Goal: Task Accomplishment & Management: Use online tool/utility

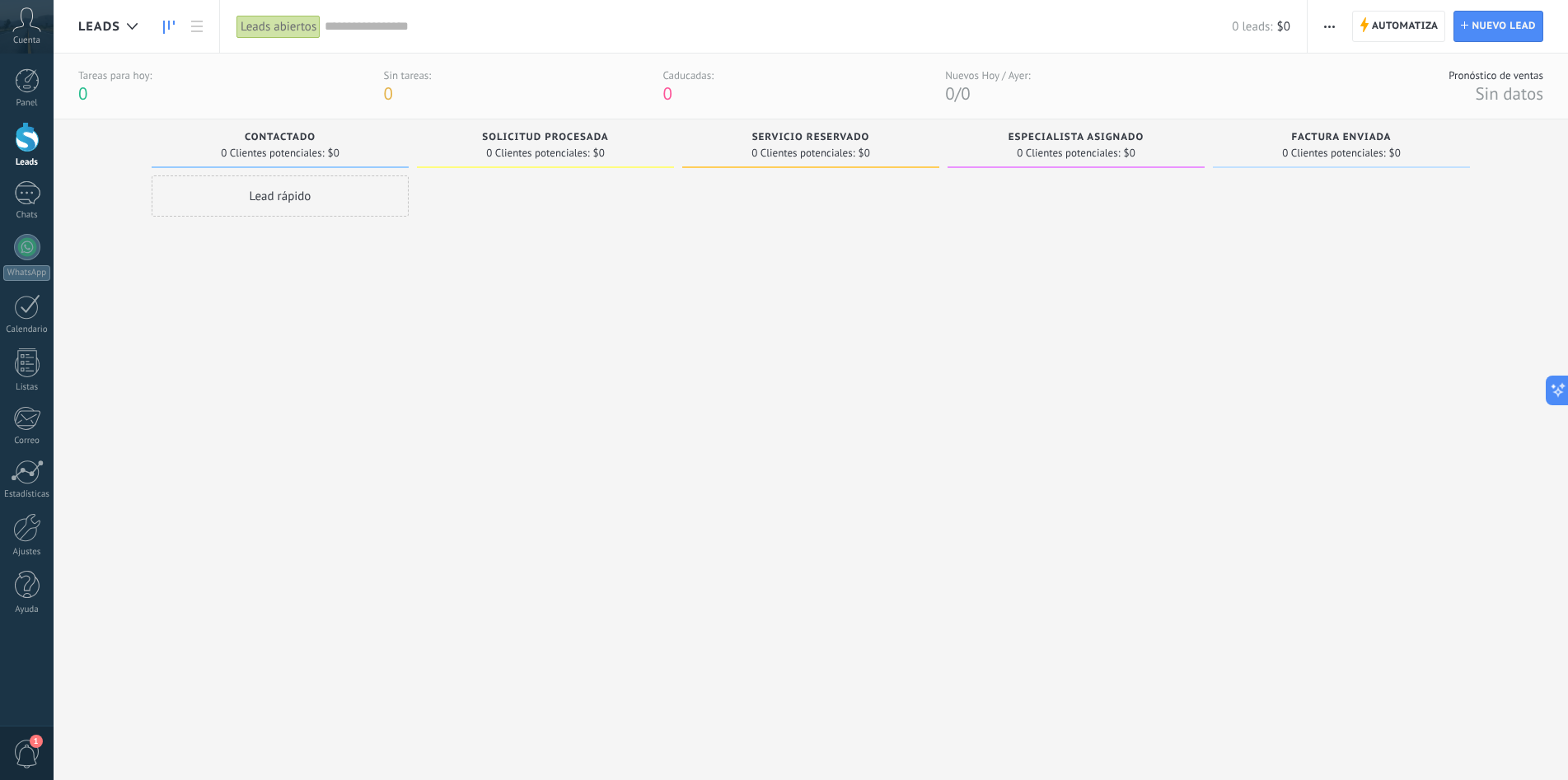
click at [299, 133] on span "Contactado" at bounding box center [280, 138] width 71 height 12
click at [510, 139] on span "Solicitud procesada" at bounding box center [546, 138] width 126 height 12
drag, startPoint x: 482, startPoint y: 136, endPoint x: 475, endPoint y: 131, distance: 8.6
click at [475, 131] on div "Solicitud procesada 0 Clientes potenciales: $0" at bounding box center [546, 144] width 257 height 49
click at [1388, 23] on span "Automatiza" at bounding box center [1406, 26] width 67 height 29
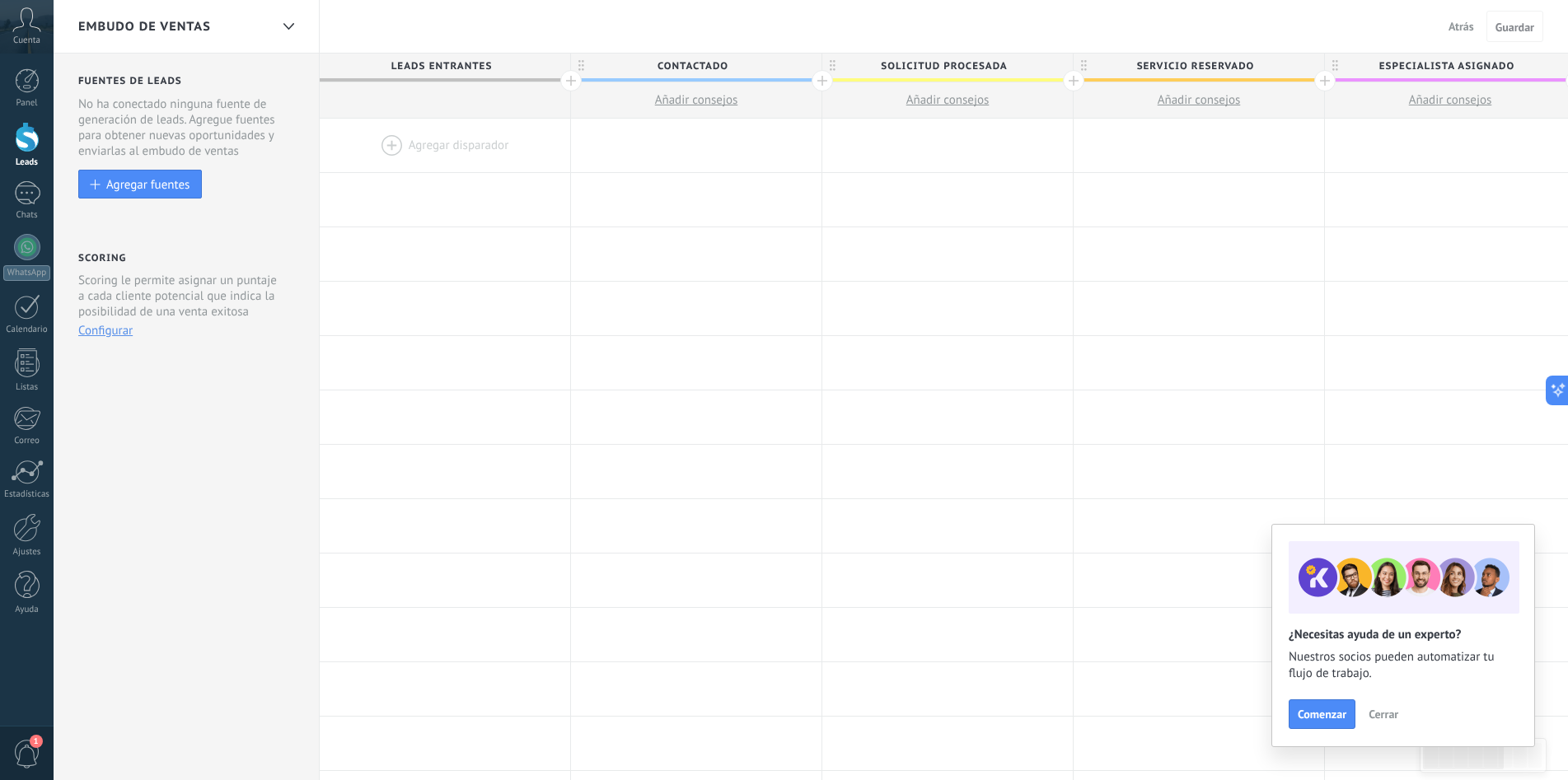
click at [434, 141] on div at bounding box center [445, 145] width 251 height 53
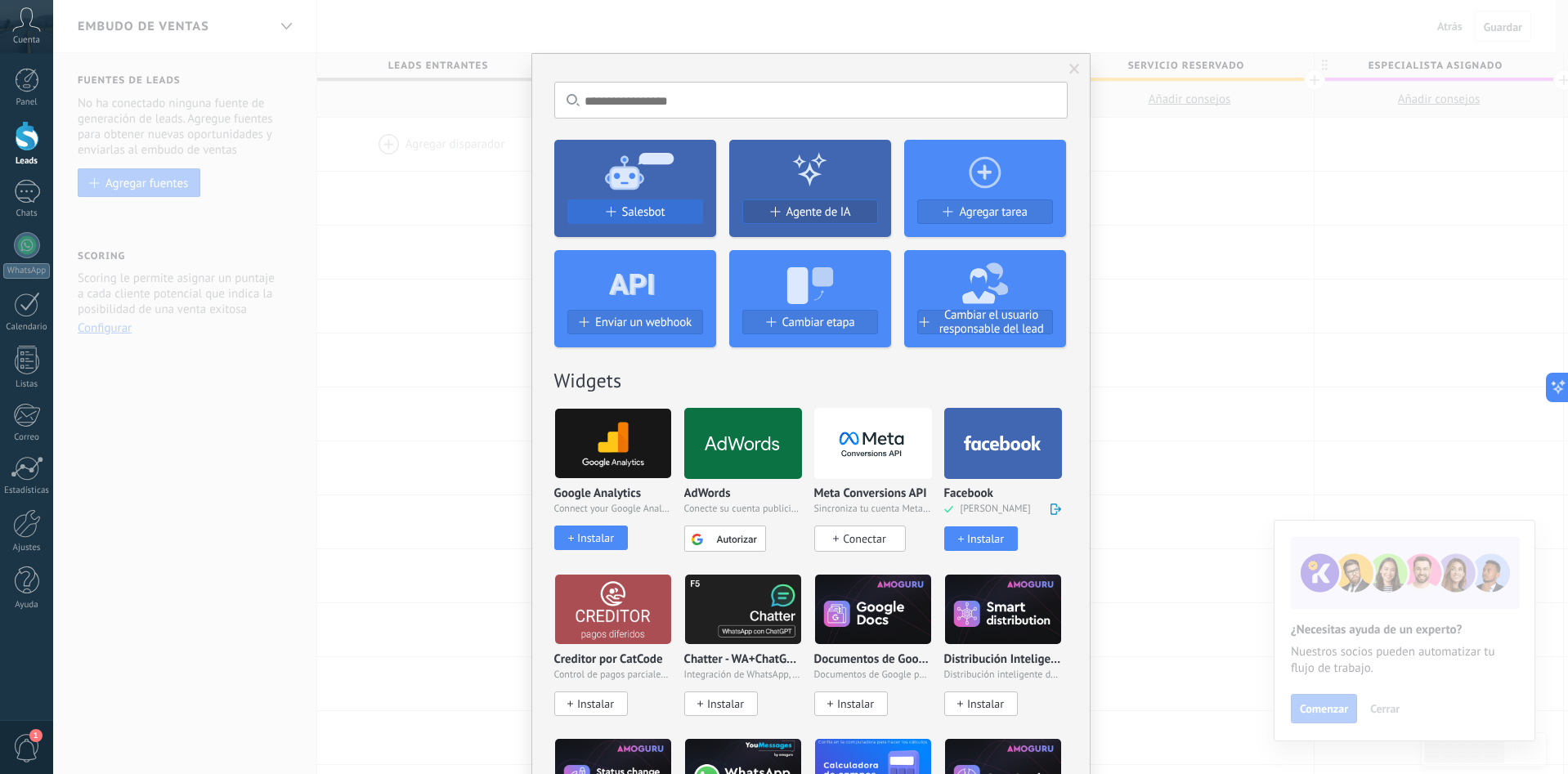
click at [627, 208] on span "Salesbot" at bounding box center [644, 212] width 43 height 14
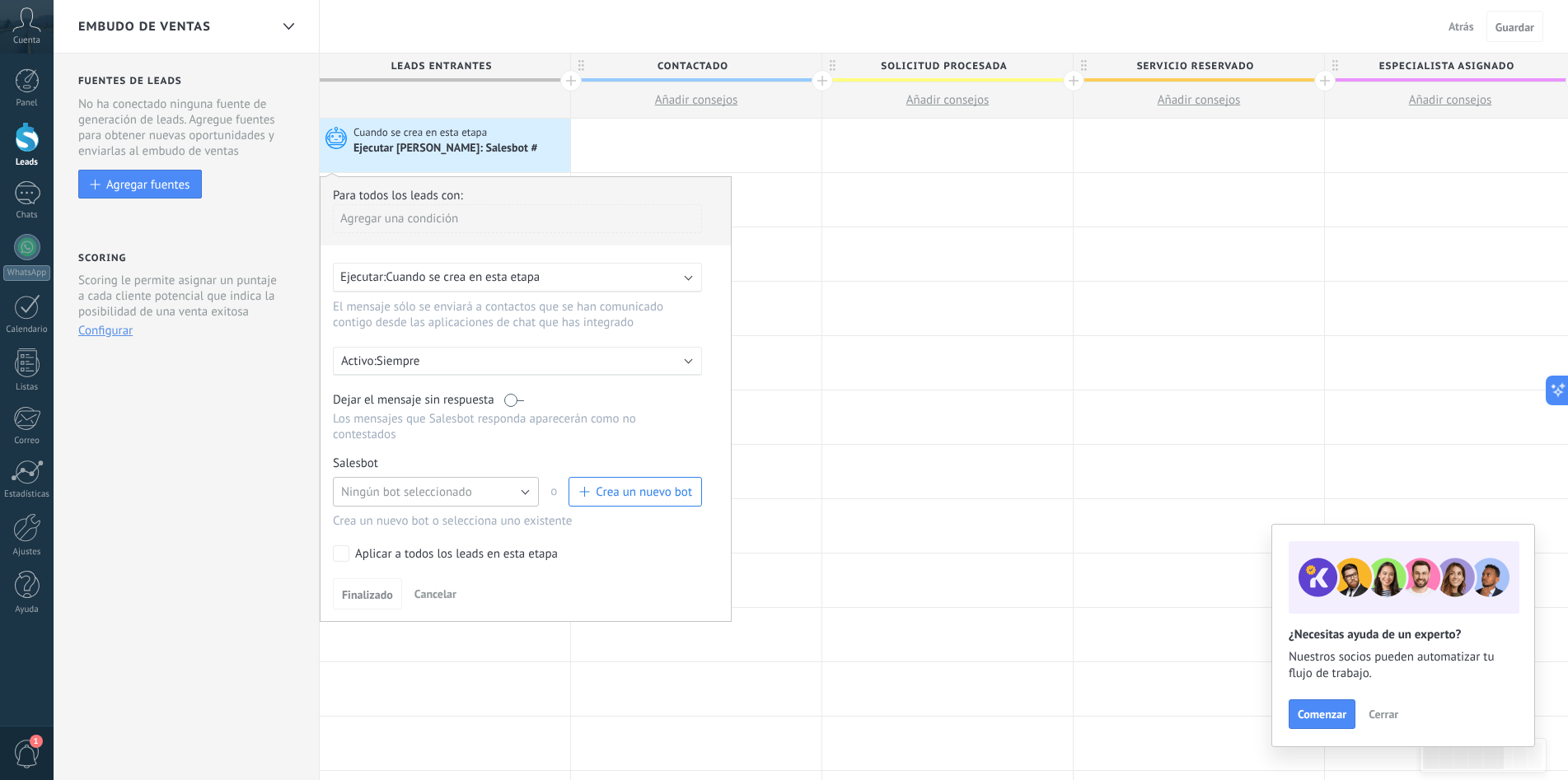
click at [453, 489] on span "Ningún bot seleccionado" at bounding box center [407, 492] width 131 height 16
click at [616, 491] on span "Crea un nuevo bot" at bounding box center [644, 492] width 96 height 16
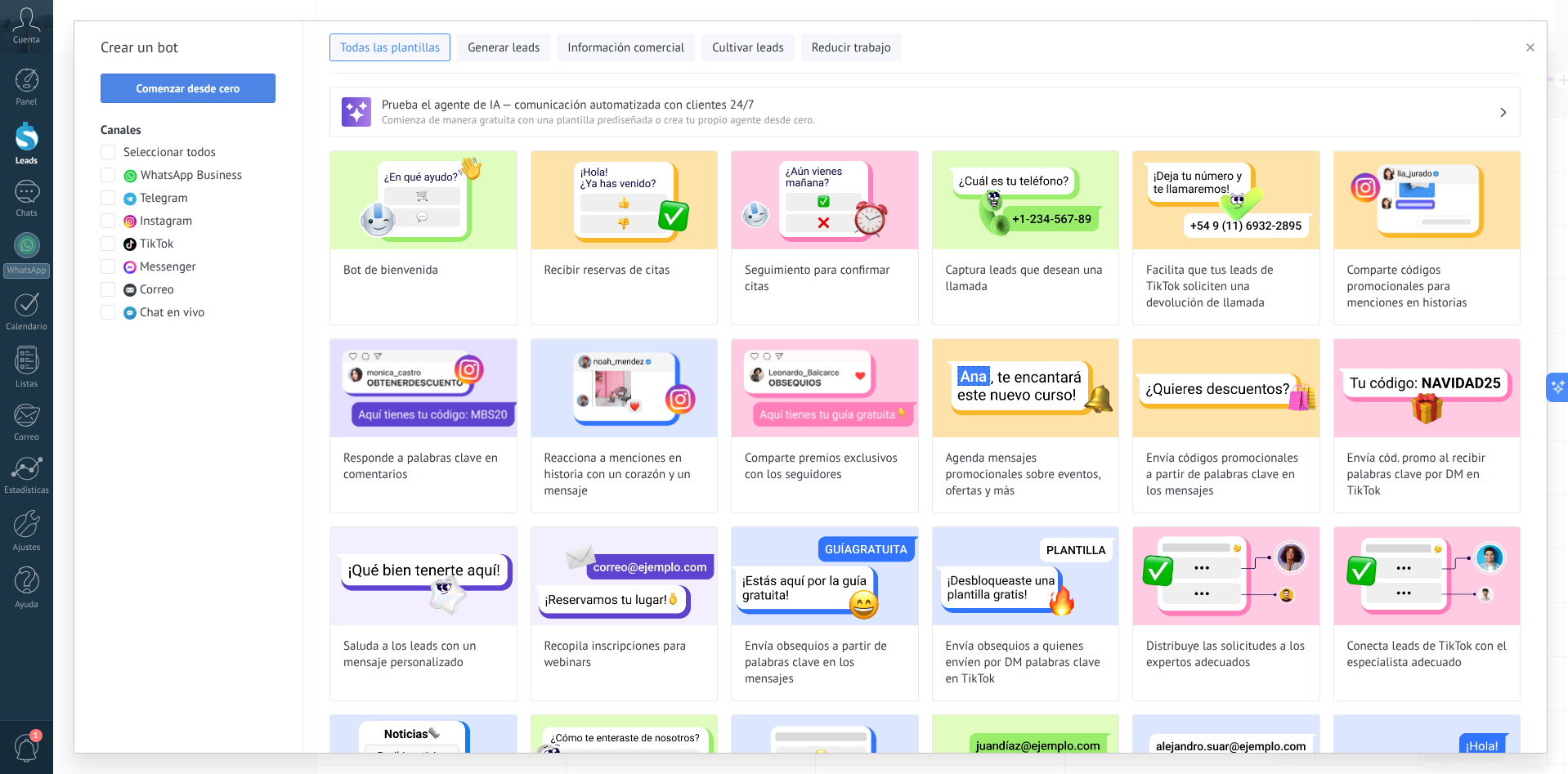
click at [197, 83] on span "Comenzar desde cero" at bounding box center [188, 89] width 104 height 12
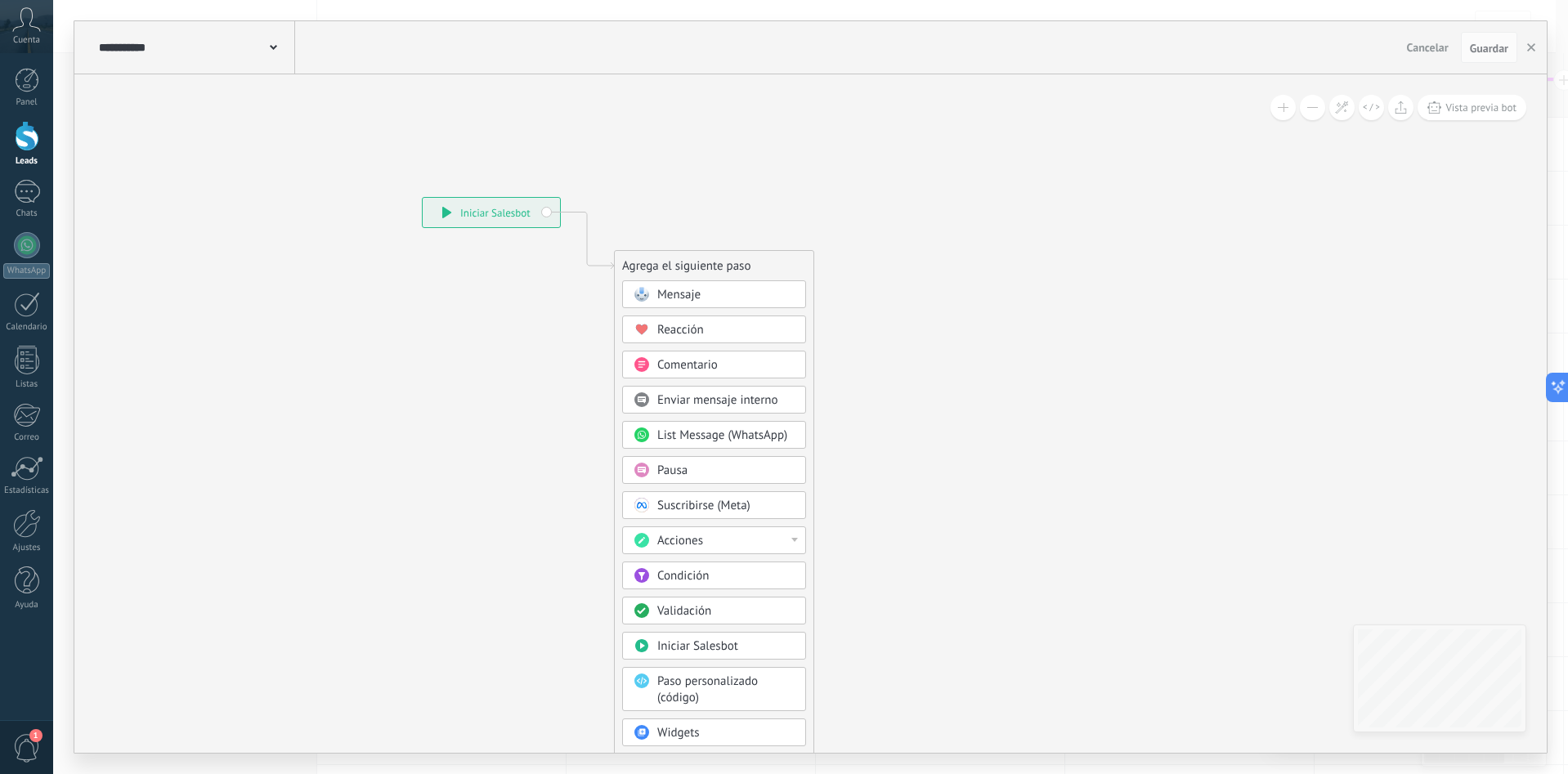
click at [693, 292] on span "Mensaje" at bounding box center [678, 294] width 43 height 15
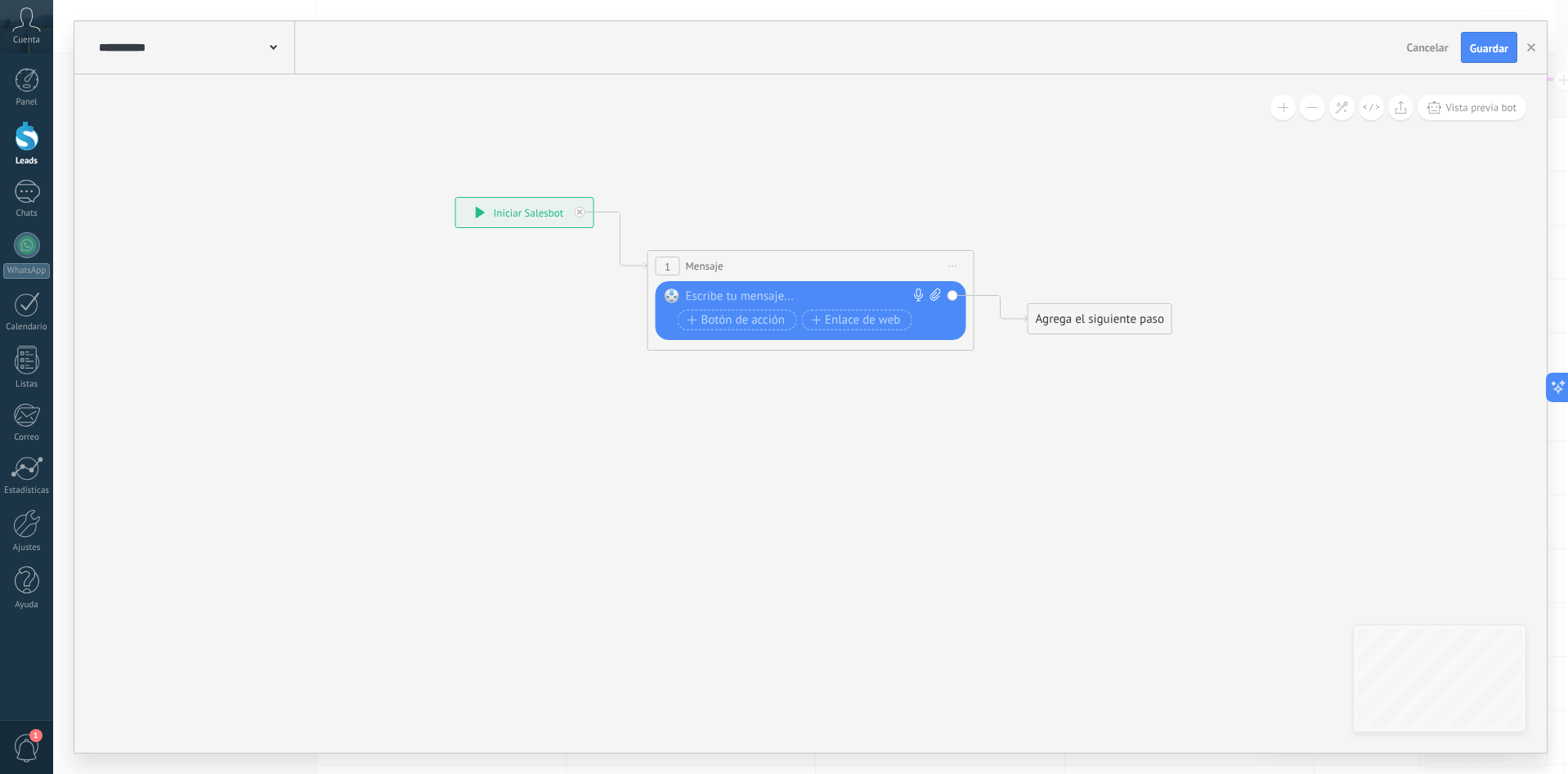
click at [830, 294] on div at bounding box center [808, 296] width 243 height 16
click at [831, 291] on div at bounding box center [808, 296] width 243 height 16
click at [723, 294] on div at bounding box center [808, 296] width 243 height 16
click at [730, 300] on div at bounding box center [808, 296] width 243 height 16
click at [730, 291] on div at bounding box center [808, 296] width 243 height 16
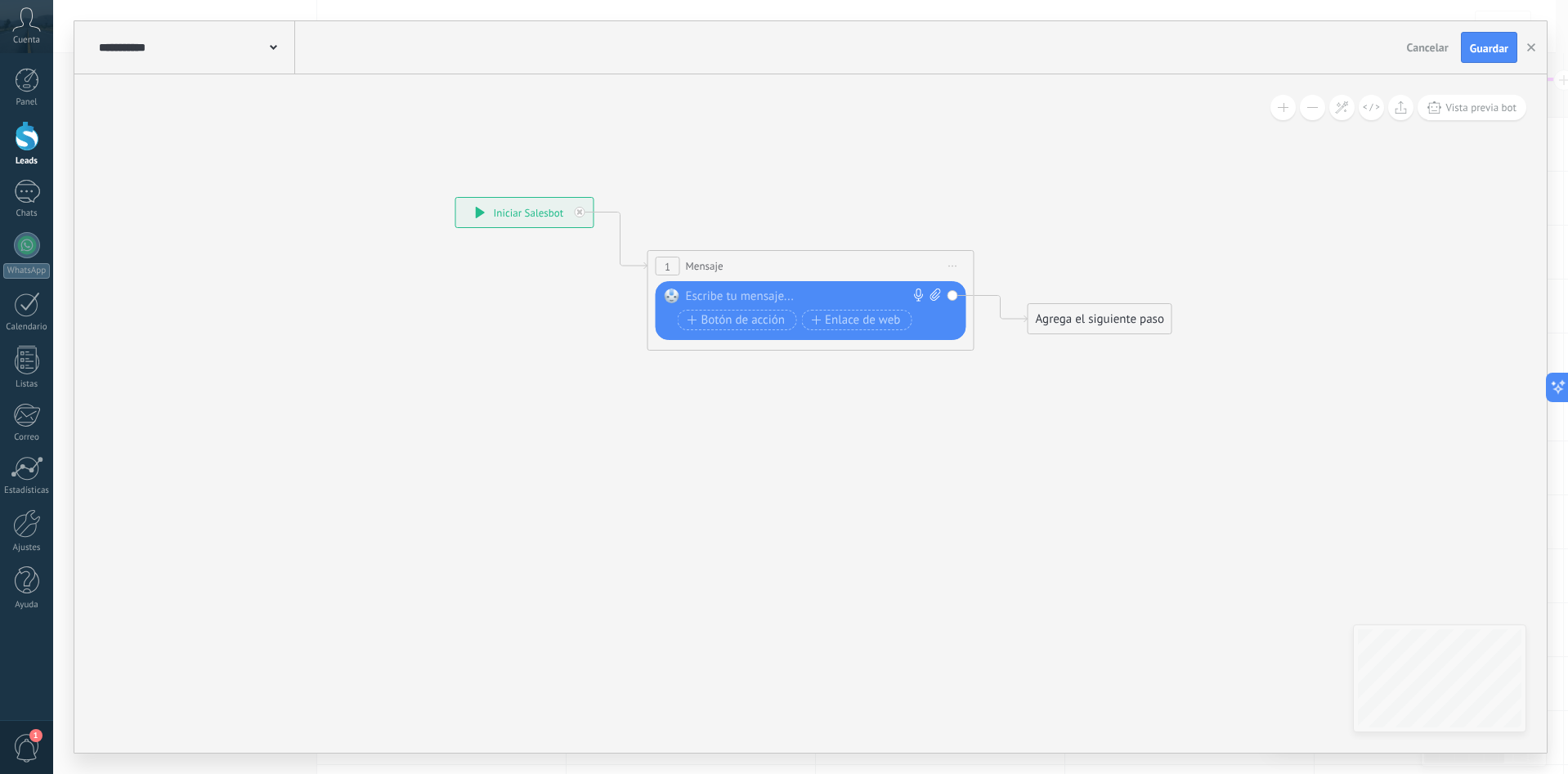
click at [762, 290] on div at bounding box center [808, 296] width 243 height 16
click at [757, 293] on div at bounding box center [808, 296] width 243 height 16
click at [751, 297] on div at bounding box center [808, 296] width 243 height 16
click at [698, 290] on div at bounding box center [808, 296] width 243 height 16
click at [1527, 41] on button "button" at bounding box center [1530, 47] width 24 height 31
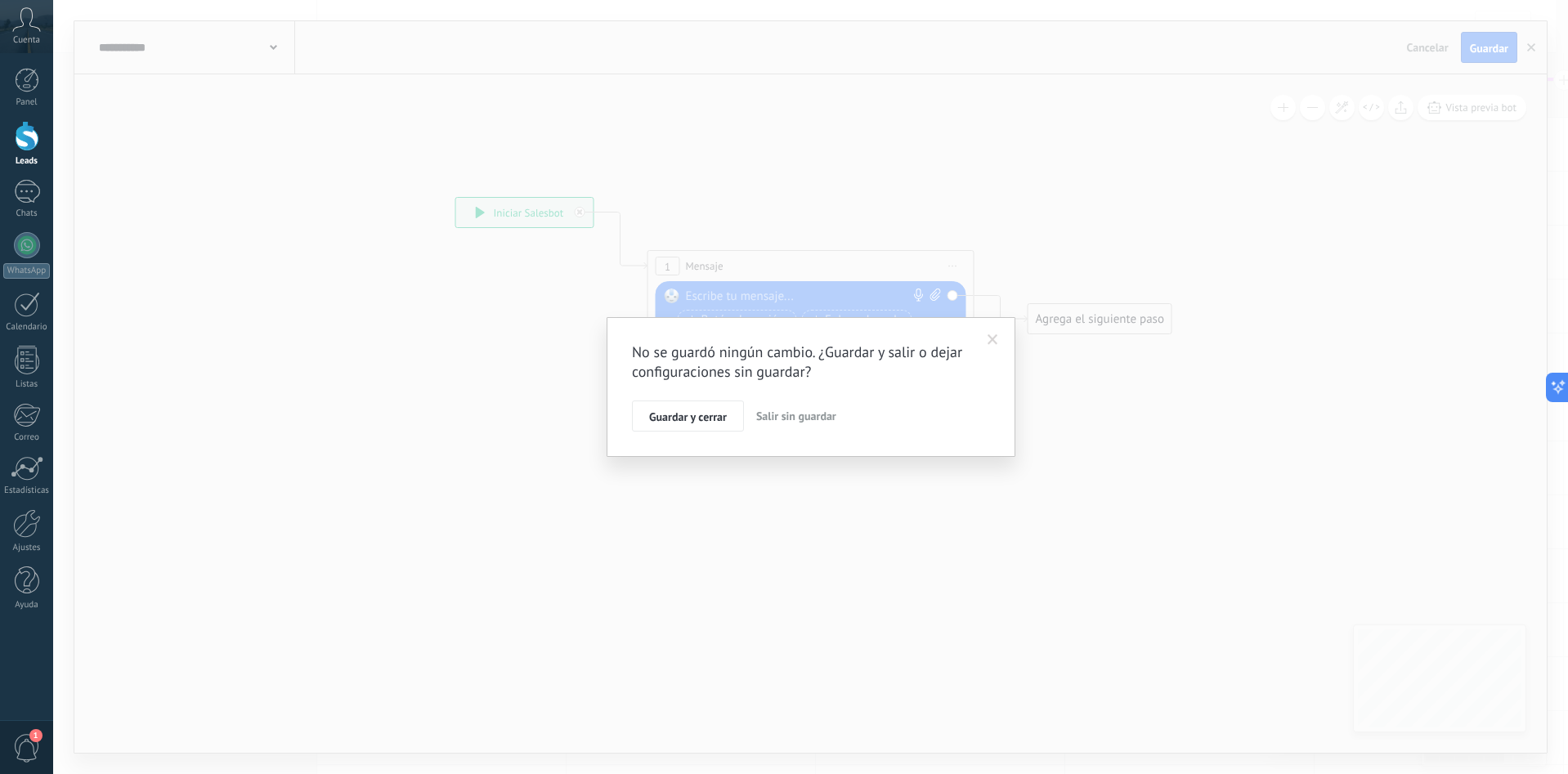
click at [813, 388] on div "No se guardó ningún cambio. ¿Guardar y salir o dejar configuraciones sin guarda…" at bounding box center [811, 387] width 358 height 89
click at [996, 345] on span at bounding box center [992, 341] width 11 height 12
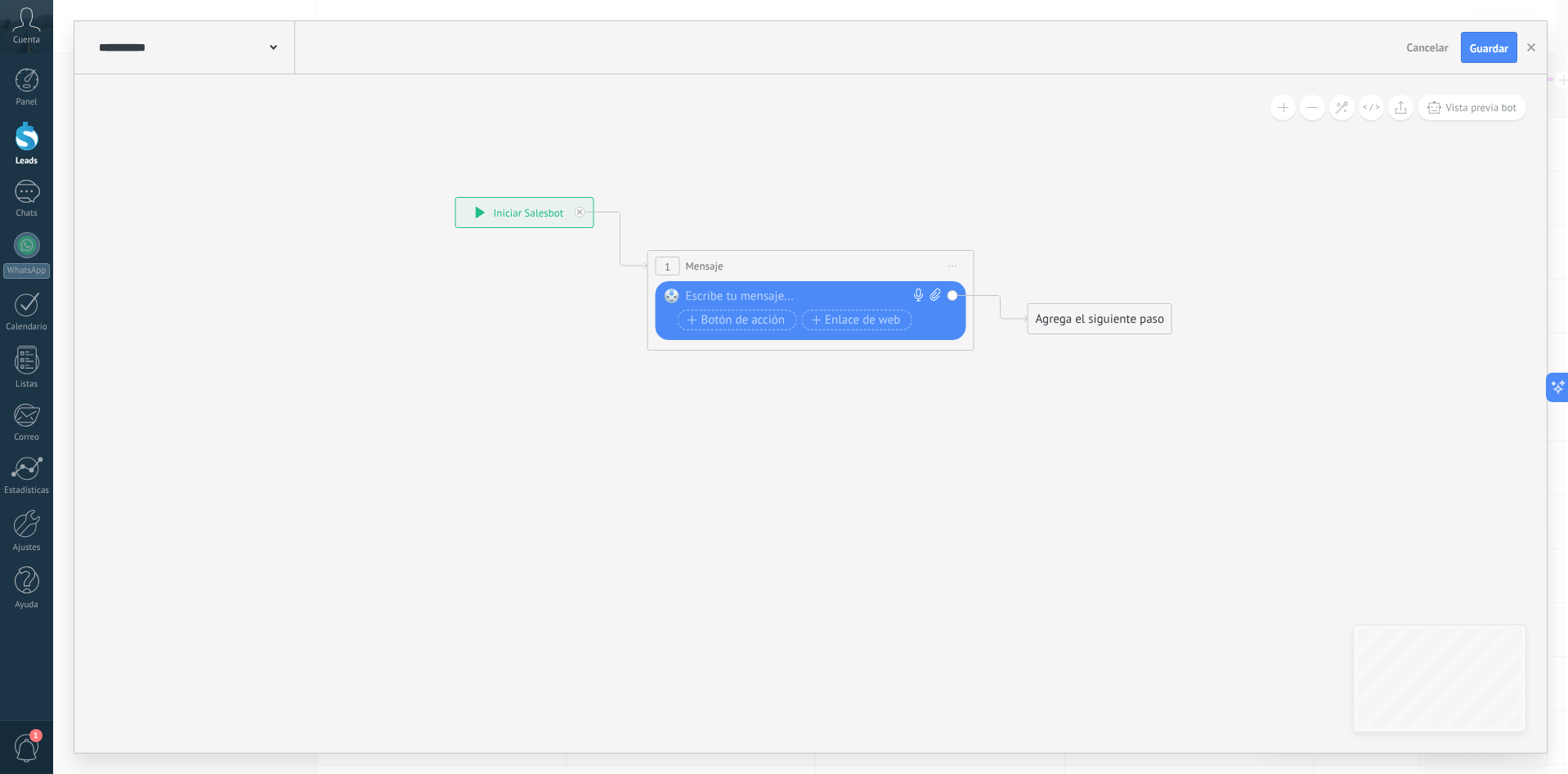
click at [756, 296] on div at bounding box center [808, 296] width 243 height 16
click at [1494, 773] on div "**********" at bounding box center [811, 387] width 1515 height 774
